Goal: Information Seeking & Learning: Learn about a topic

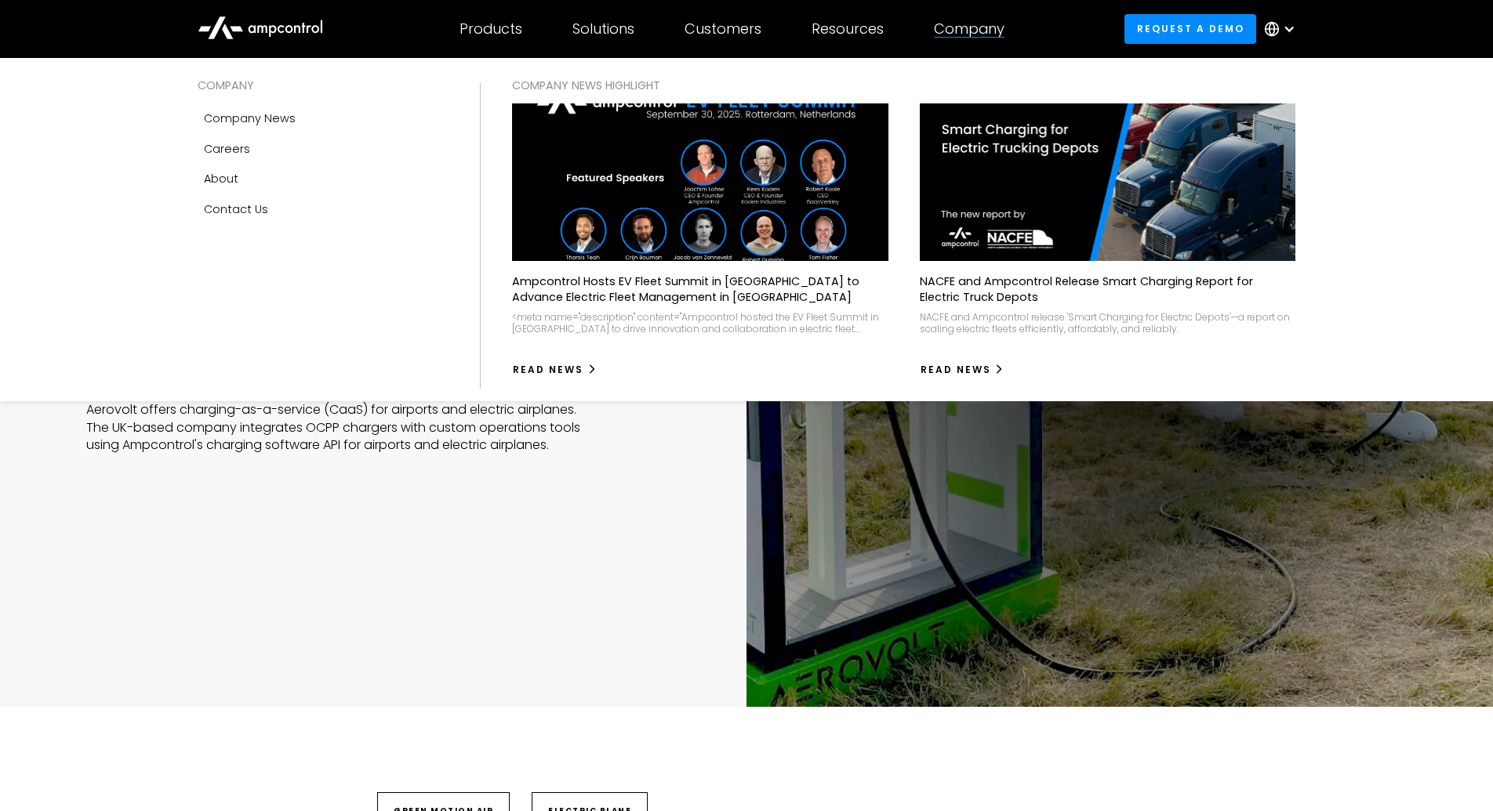
click at [927, 28] on div "Company COMPANY Company news Careers About Contact Us COMPANY NEWS Highlight Am…" at bounding box center [969, 29] width 121 height 55
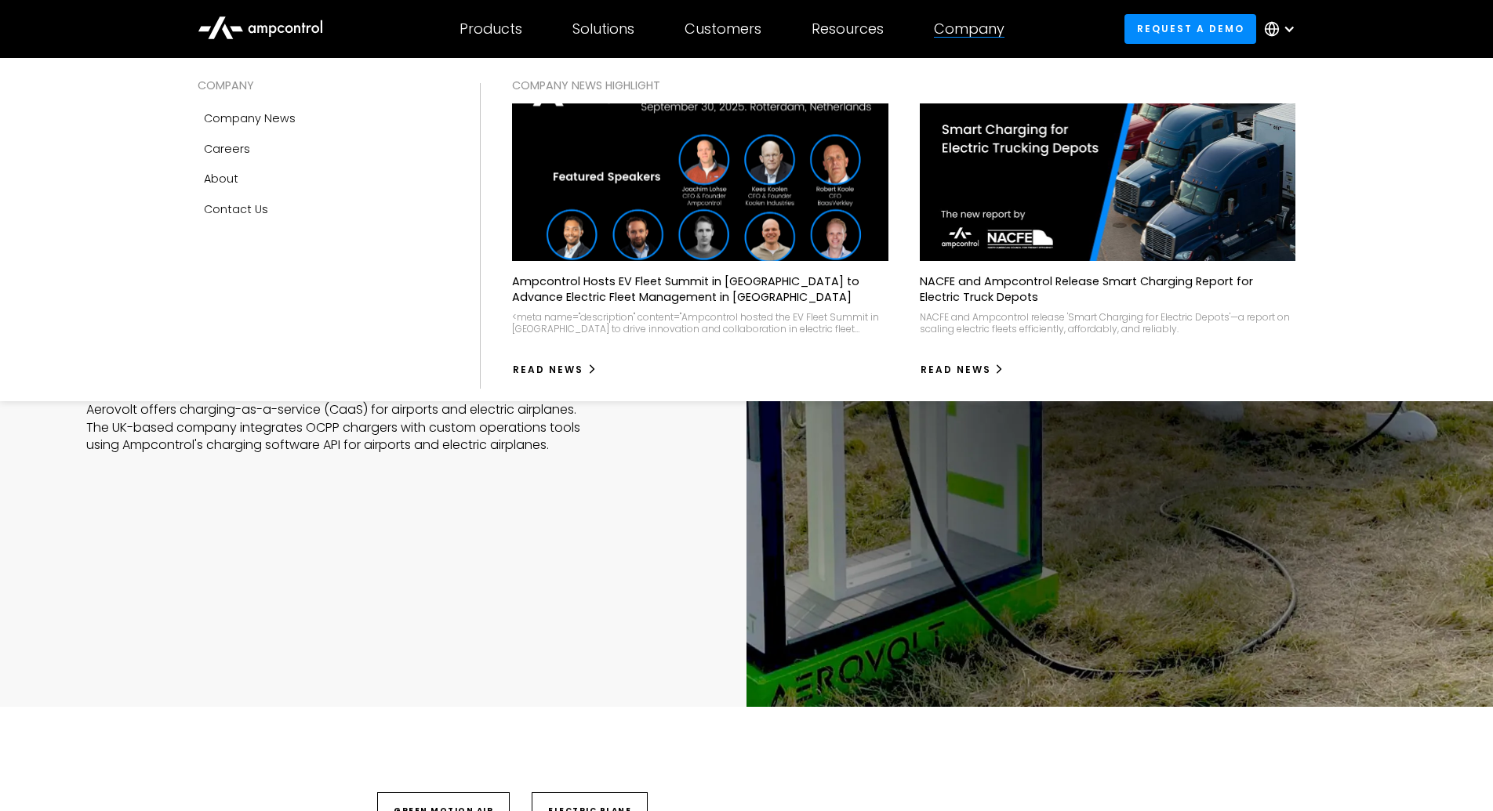
click at [754, 203] on img at bounding box center [699, 182] width 413 height 173
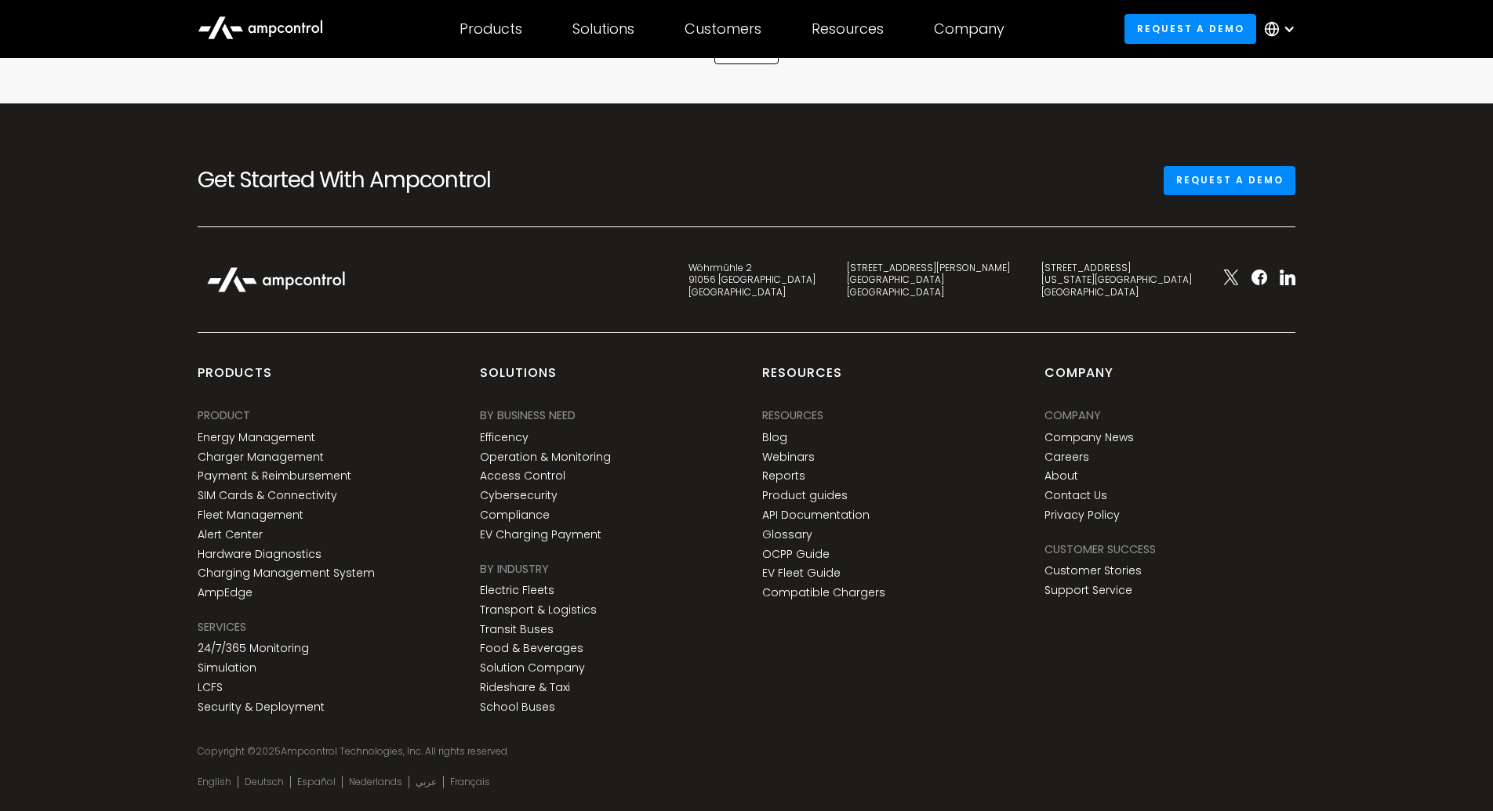
scroll to position [2519, 0]
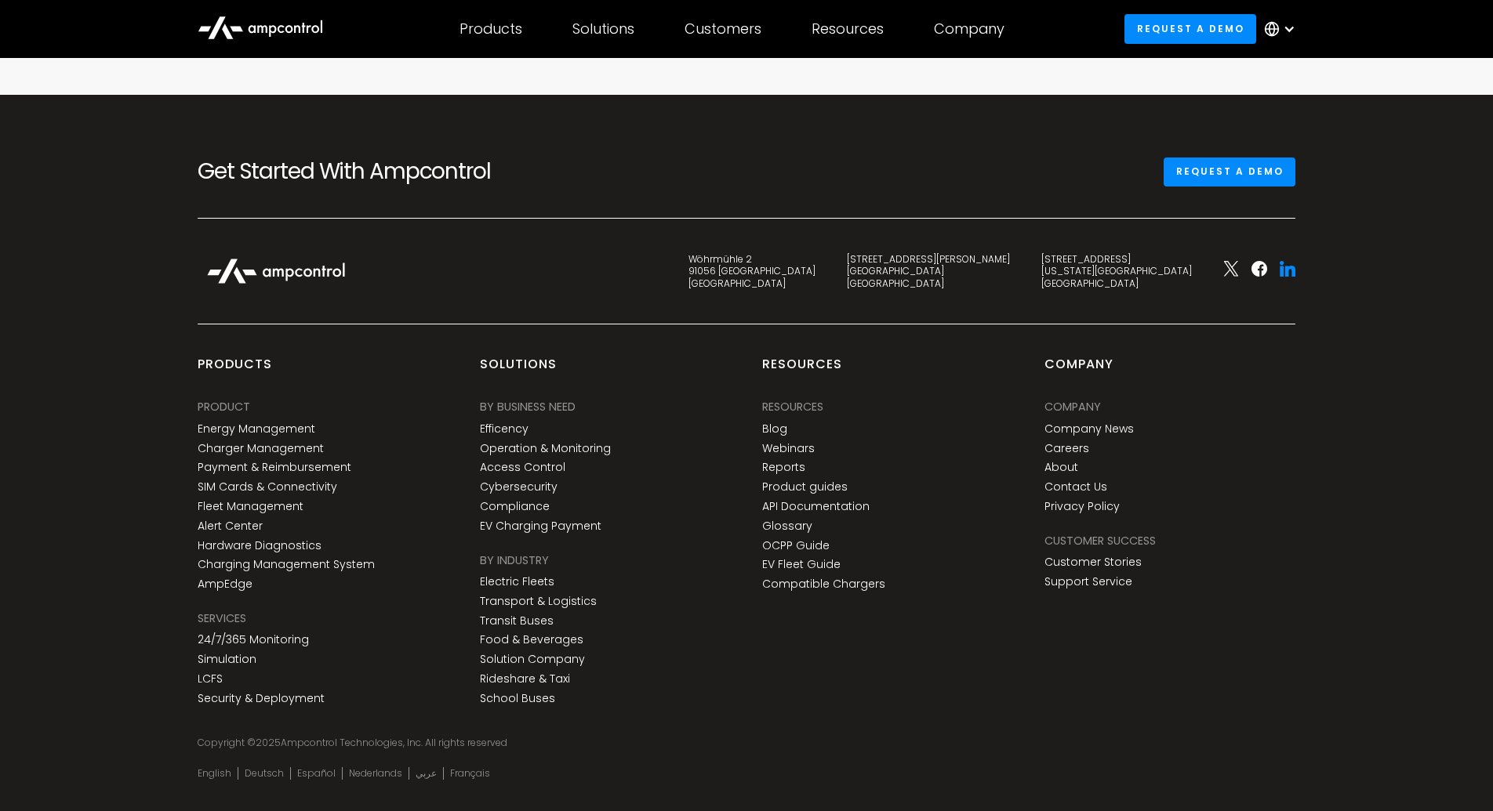
click at [1288, 266] on icon at bounding box center [1290, 271] width 10 height 11
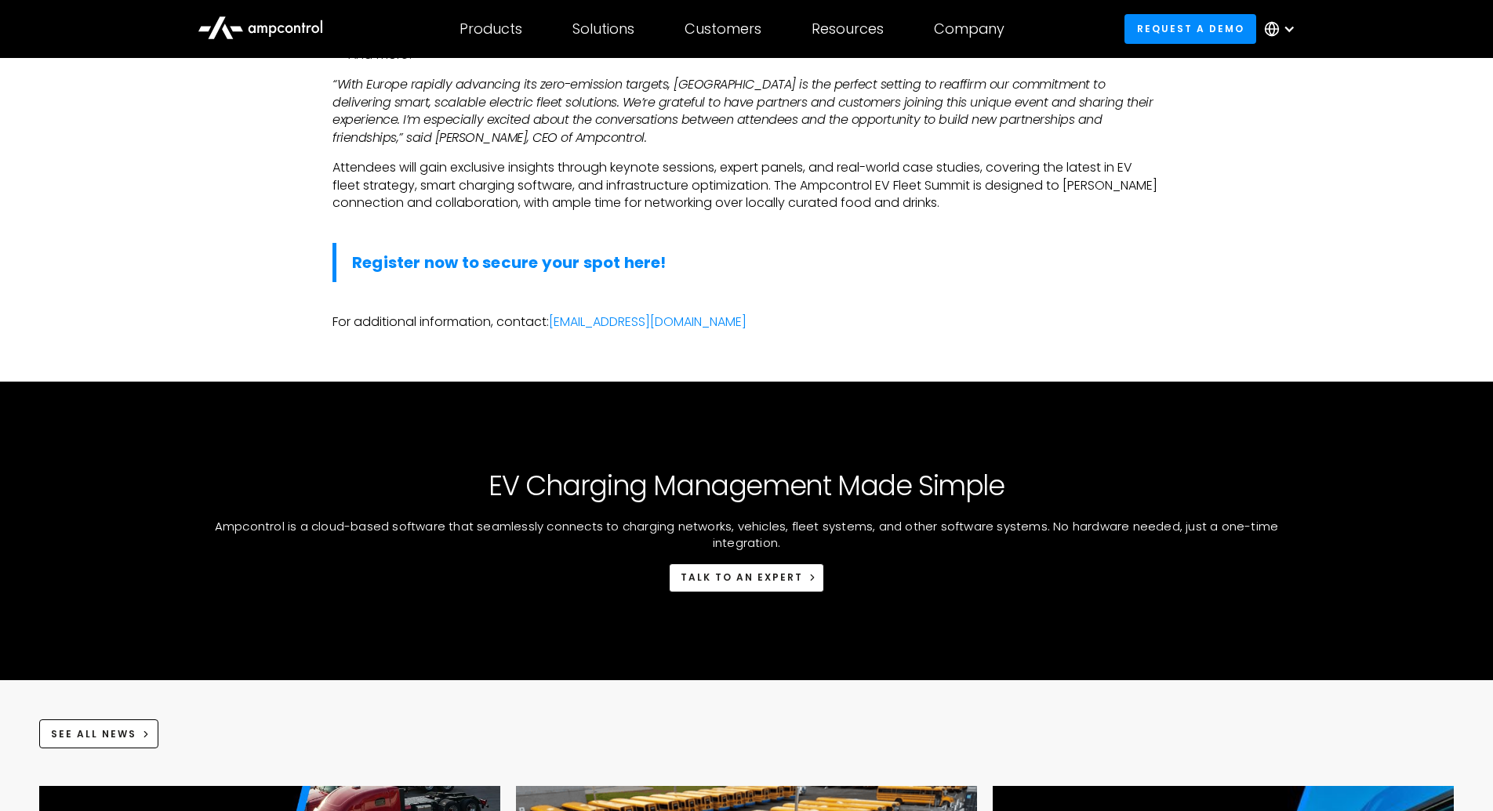
scroll to position [0, 0]
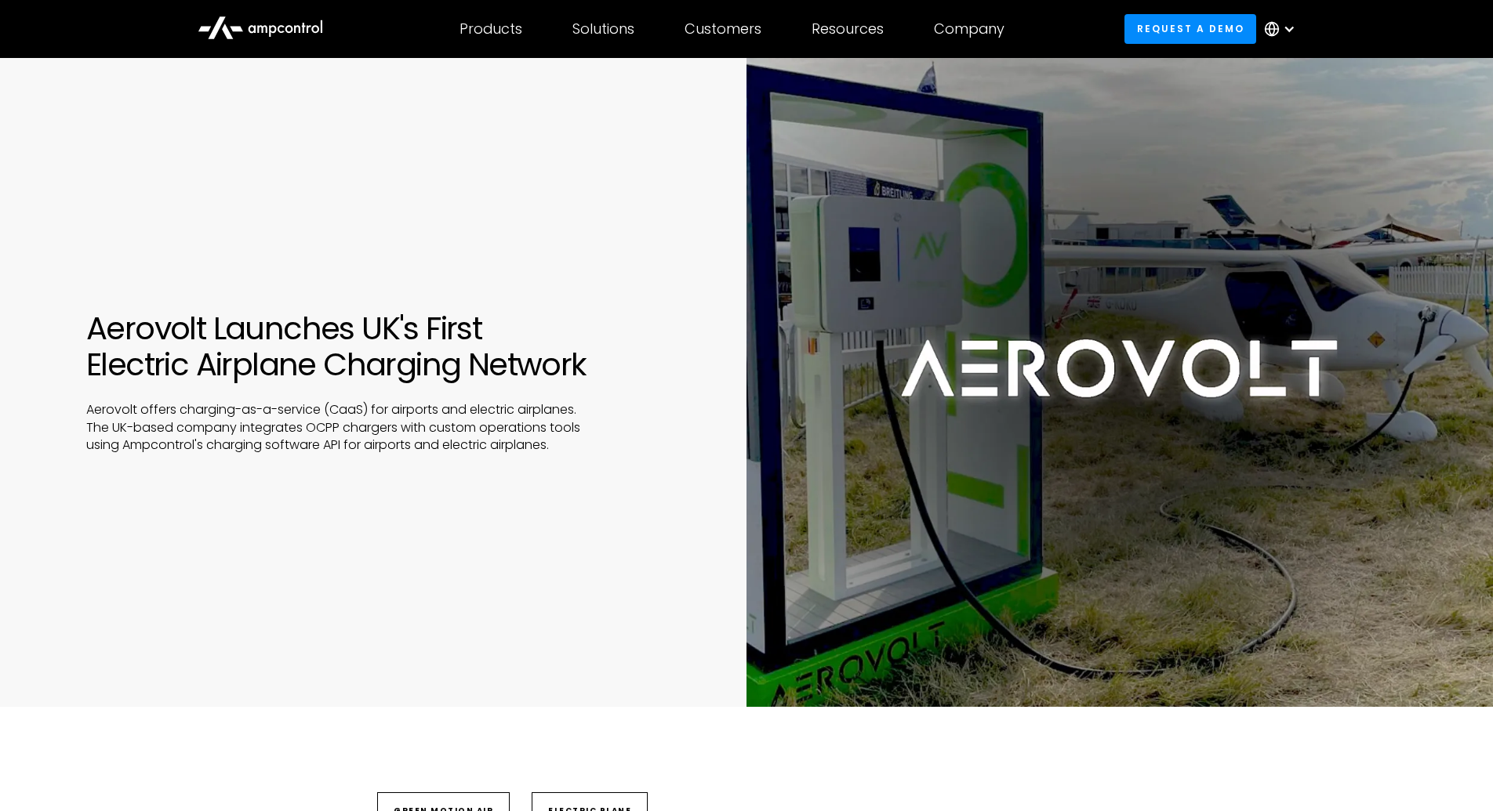
click at [923, 322] on div at bounding box center [1119, 382] width 746 height 649
